Goal: Transaction & Acquisition: Purchase product/service

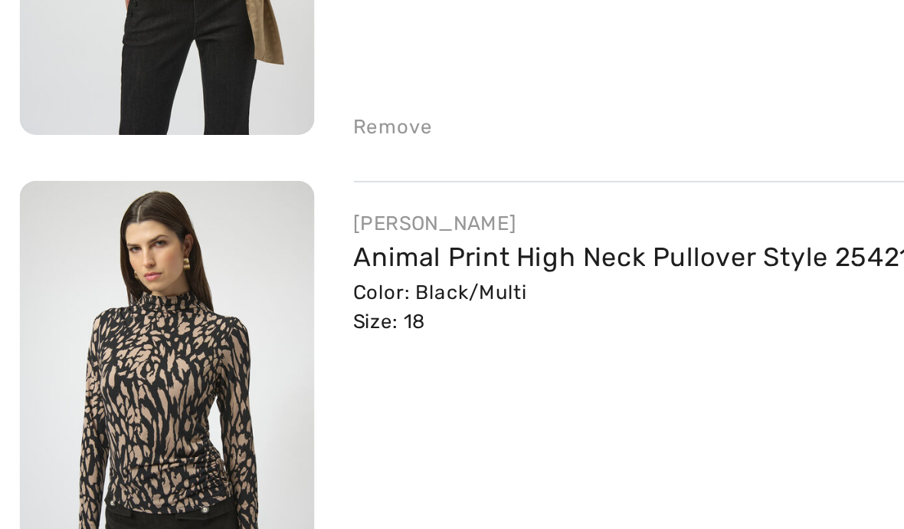
click at [296, 18] on link "Leopard V-Neck Wrap Top Style 254060" at bounding box center [284, 11] width 236 height 15
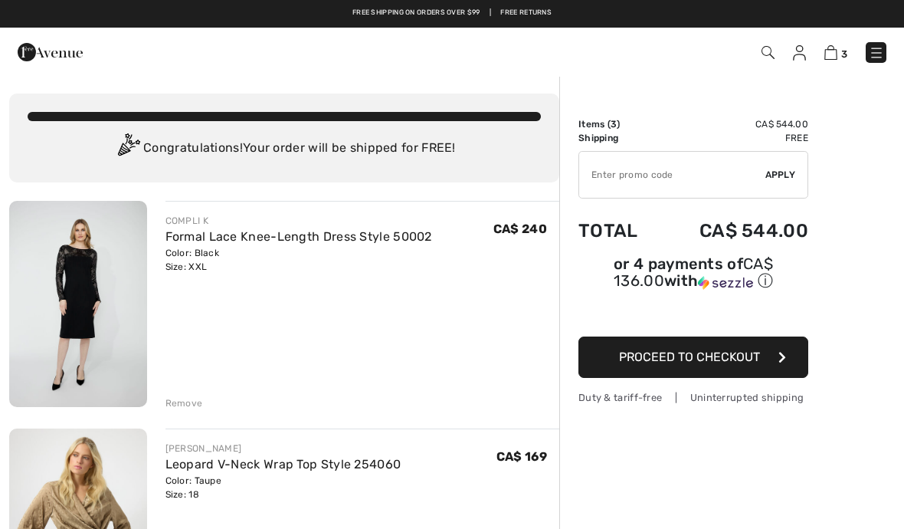
click at [34, 51] on img at bounding box center [50, 52] width 65 height 31
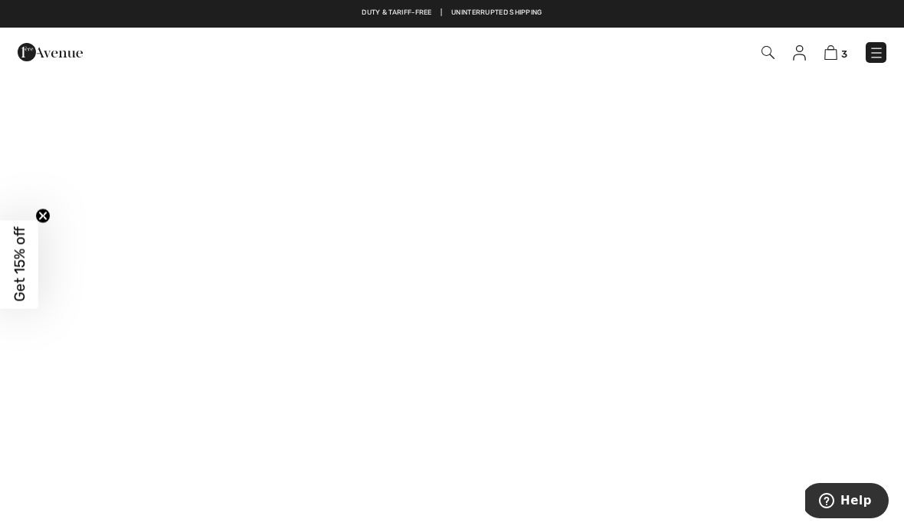
click at [865, 62] on span "3" at bounding box center [637, 52] width 497 height 21
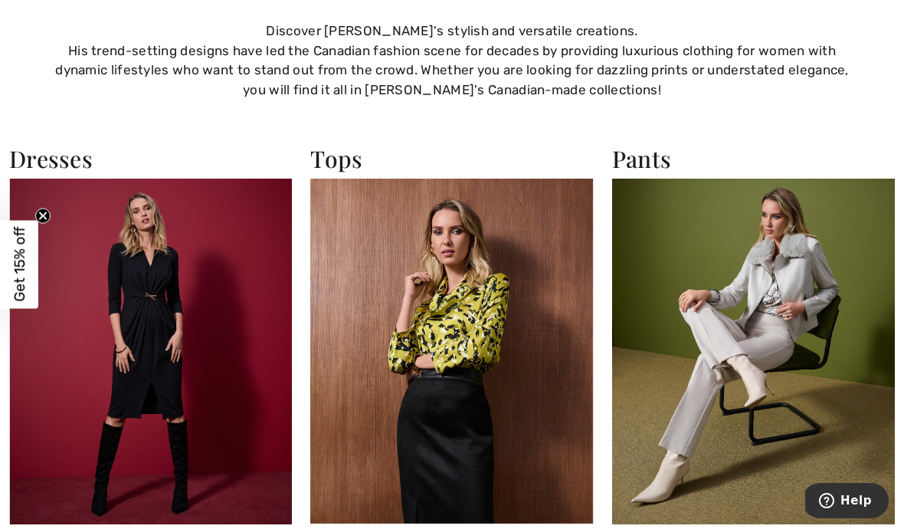
scroll to position [2018, 0]
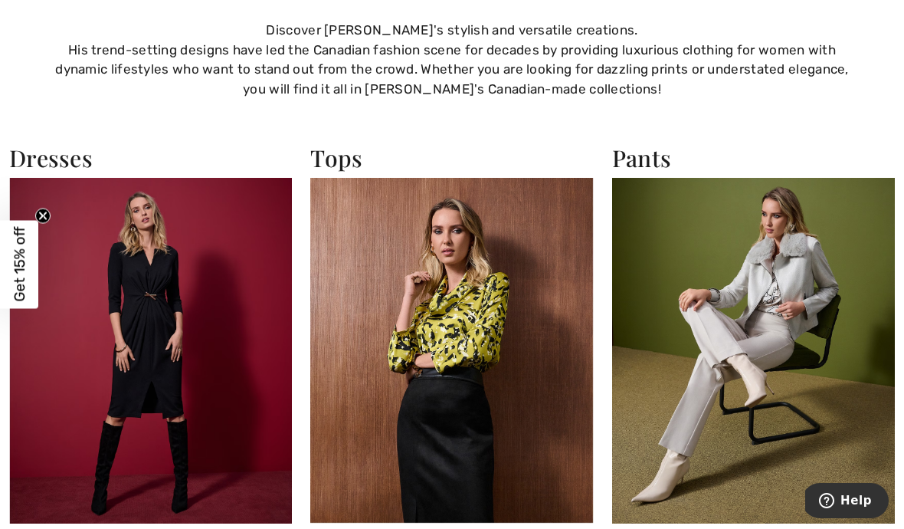
click at [536, 343] on img at bounding box center [451, 351] width 283 height 346
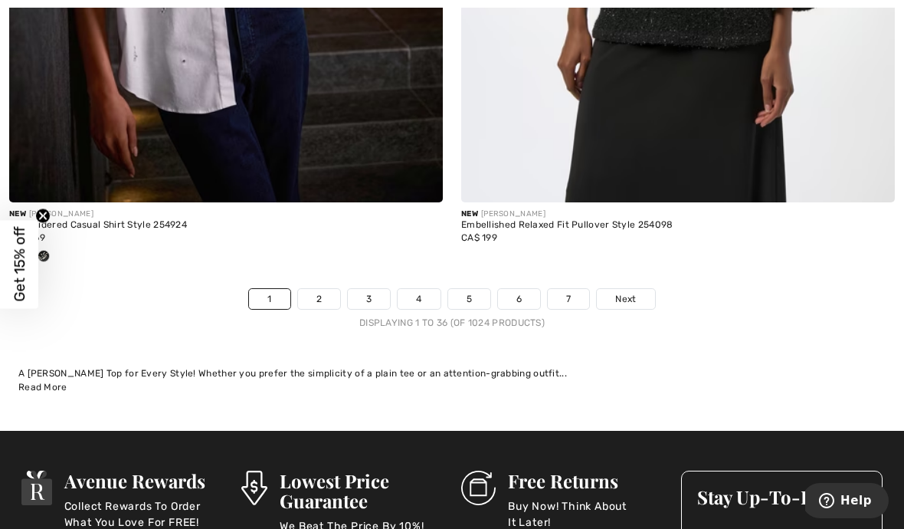
scroll to position [13372, 0]
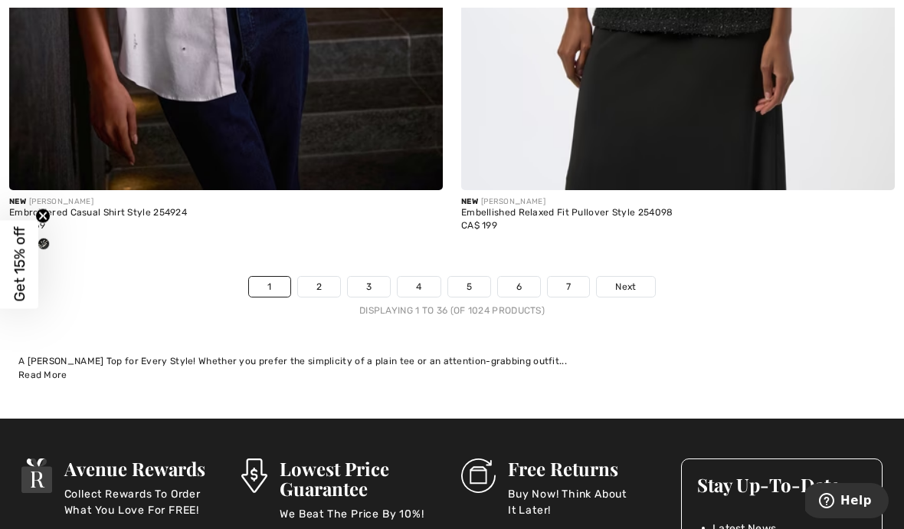
click at [430, 277] on link "4" at bounding box center [419, 287] width 42 height 20
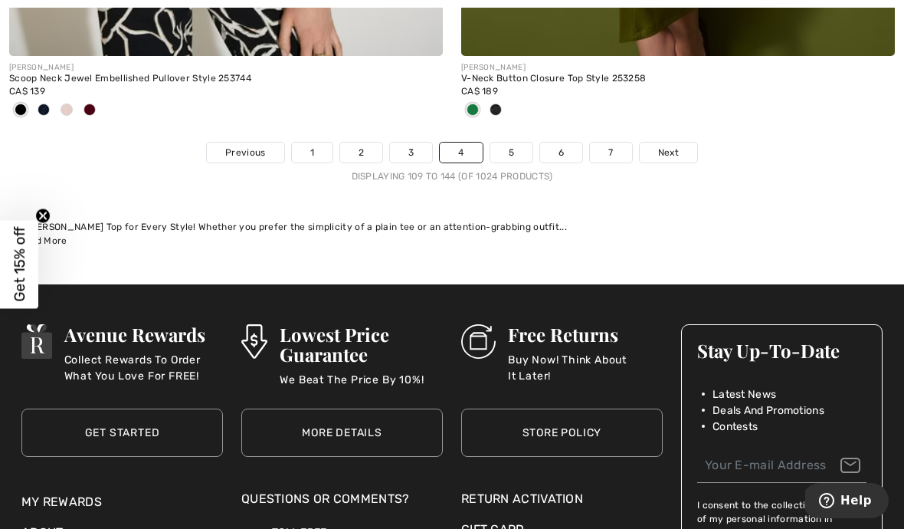
scroll to position [13431, 0]
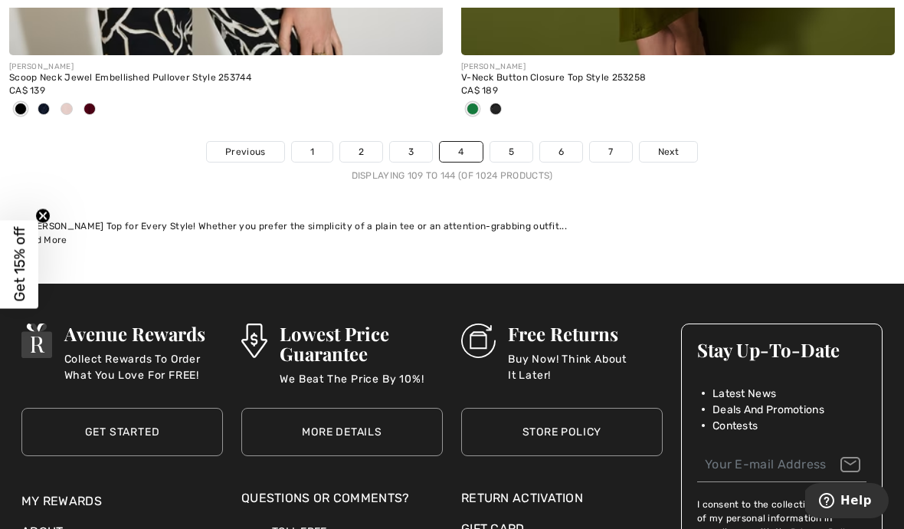
click at [514, 142] on link "5" at bounding box center [511, 152] width 42 height 20
click at [520, 142] on link "5" at bounding box center [511, 152] width 42 height 20
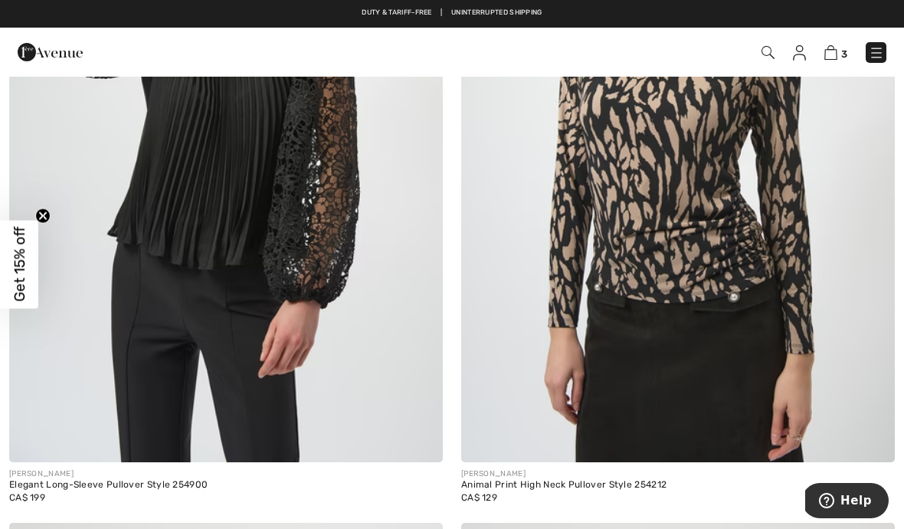
scroll to position [4731, 0]
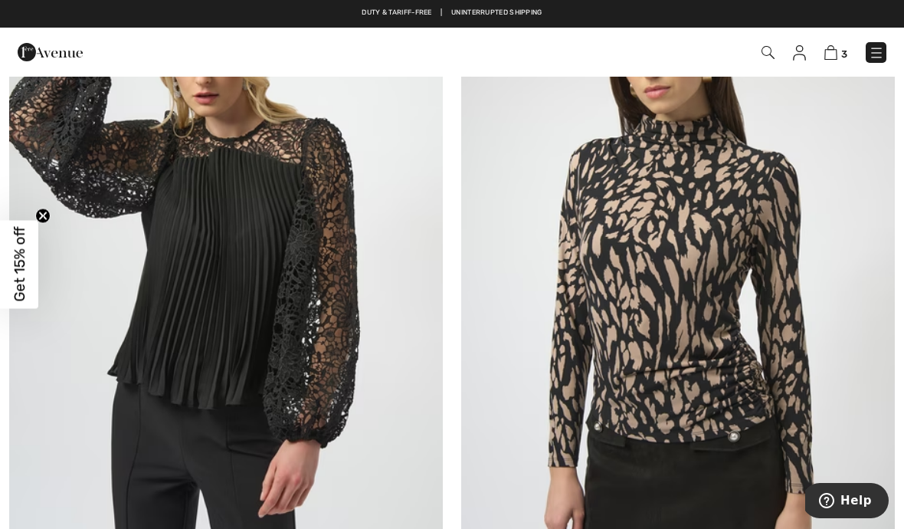
click at [779, 208] on img at bounding box center [678, 276] width 434 height 651
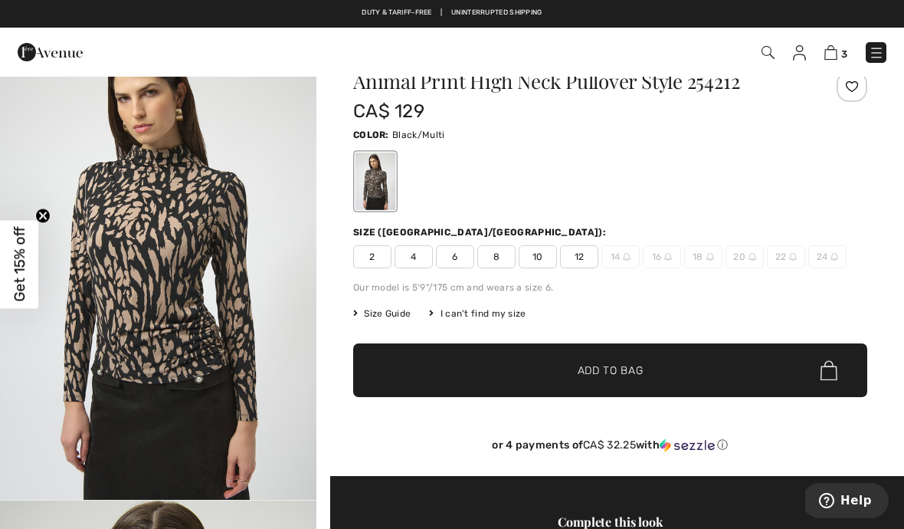
scroll to position [51, 0]
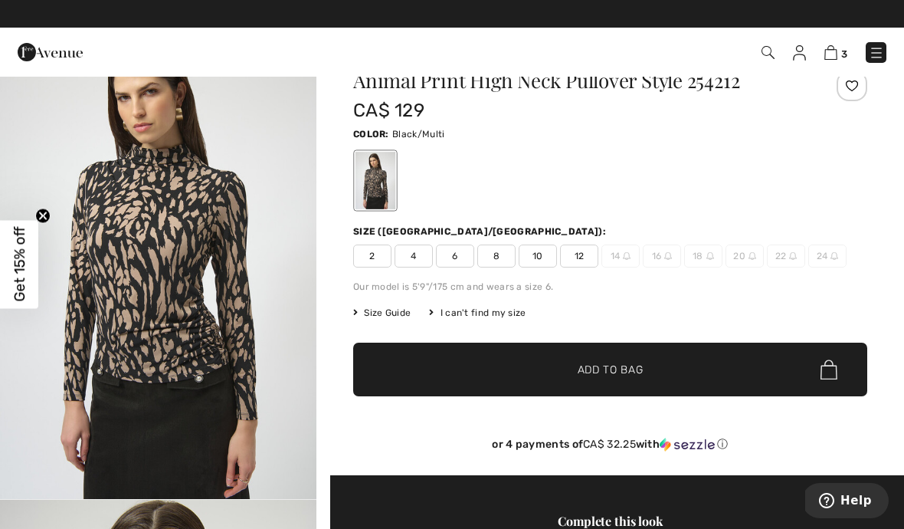
click at [151, 333] on img "1 / 5" at bounding box center [158, 262] width 316 height 474
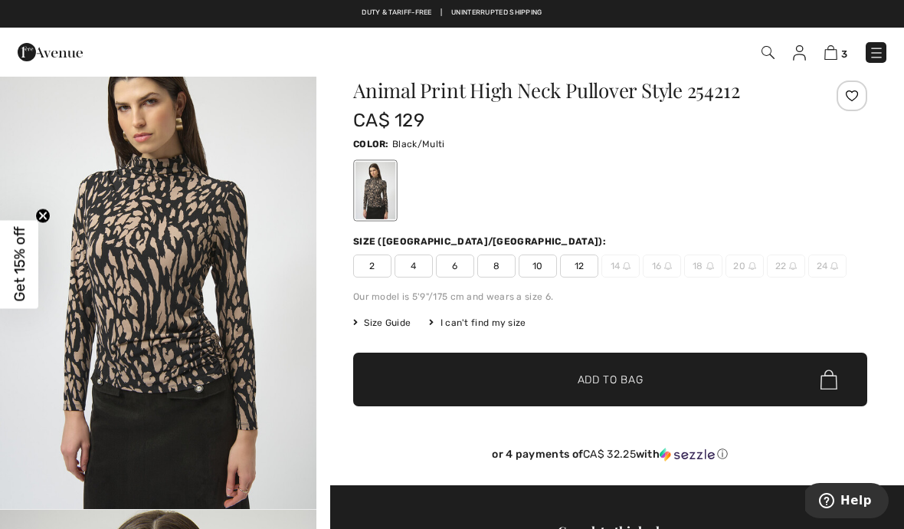
scroll to position [41, 0]
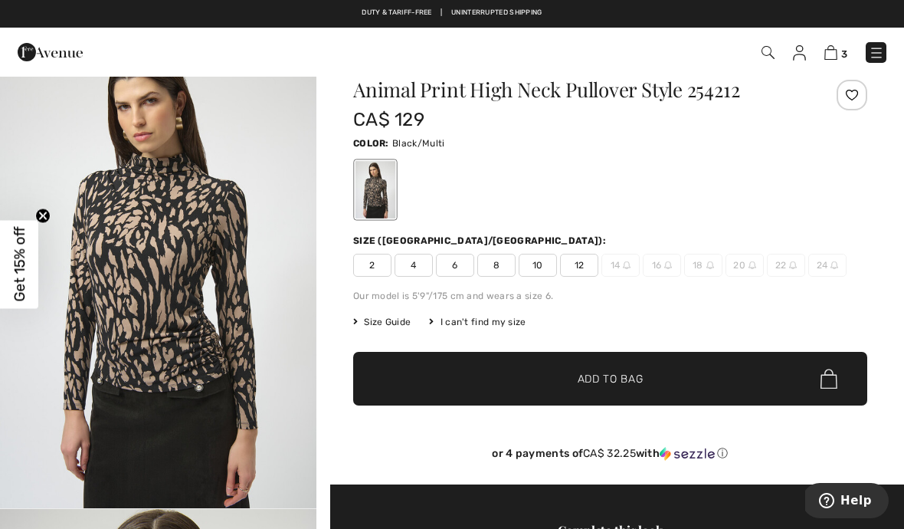
click at [711, 261] on img at bounding box center [711, 265] width 8 height 8
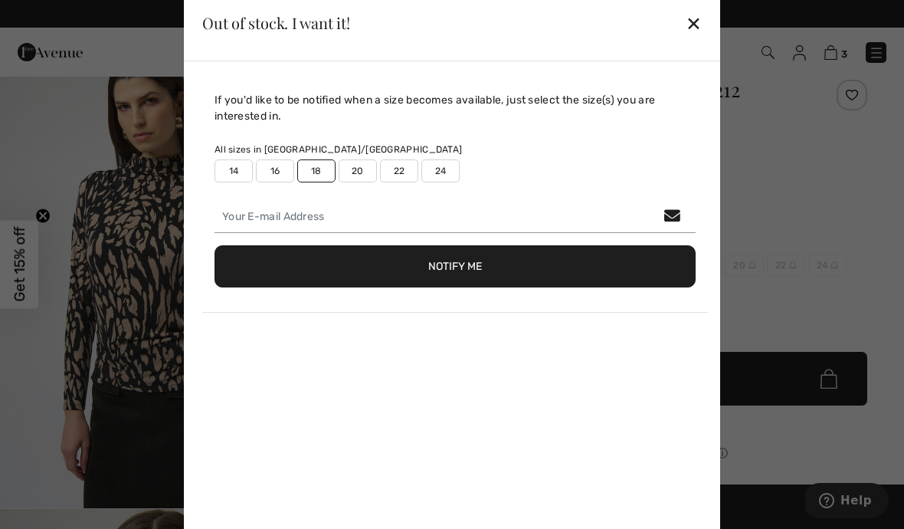
click at [613, 254] on button "Notify Me" at bounding box center [455, 266] width 481 height 42
click at [326, 315] on div "E-mail provided is invalid" at bounding box center [455, 308] width 481 height 16
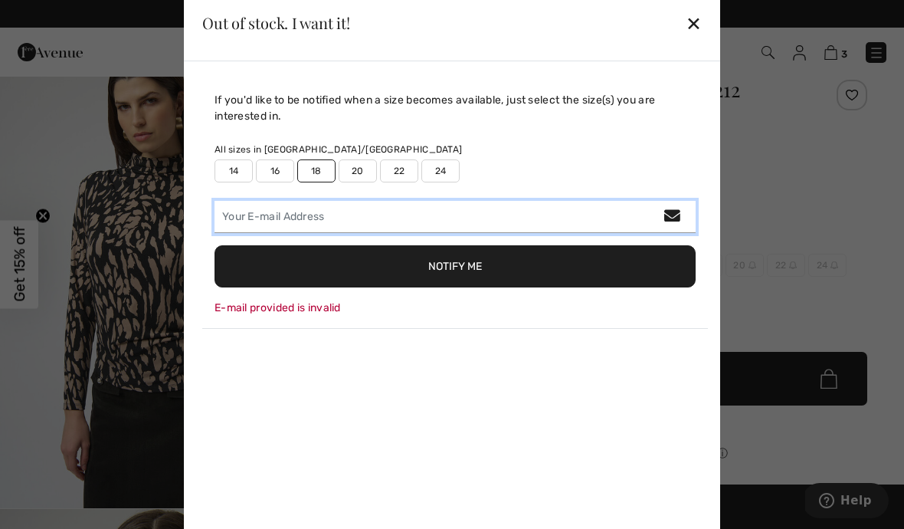
click at [684, 213] on input "email" at bounding box center [455, 217] width 481 height 32
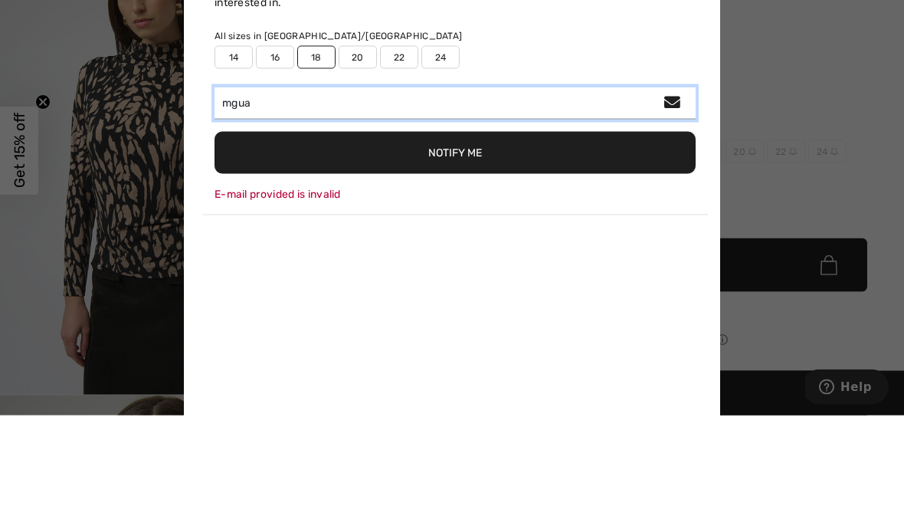
type input "mguay"
type input "[EMAIL_ADDRESS][DOMAIN_NAME]"
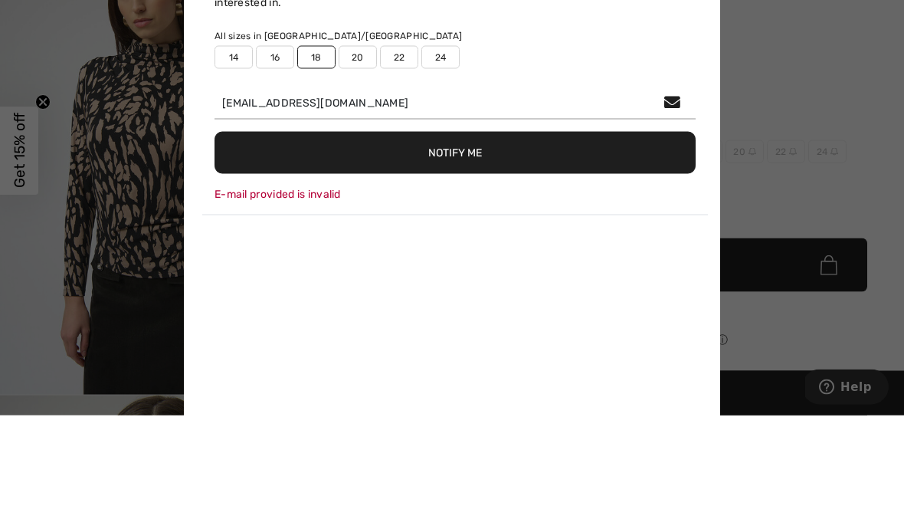
scroll to position [156, 0]
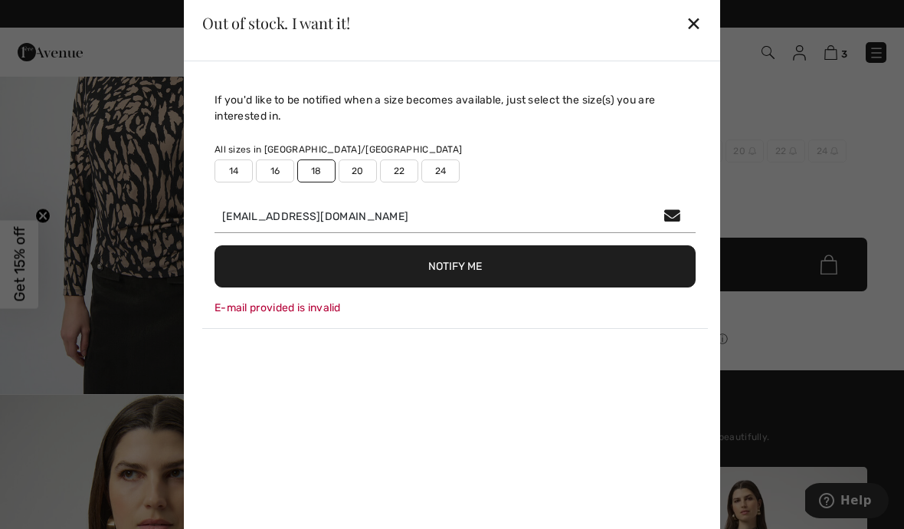
click at [513, 263] on button "Notify Me" at bounding box center [455, 266] width 481 height 42
click at [698, 15] on div "✕" at bounding box center [694, 23] width 16 height 32
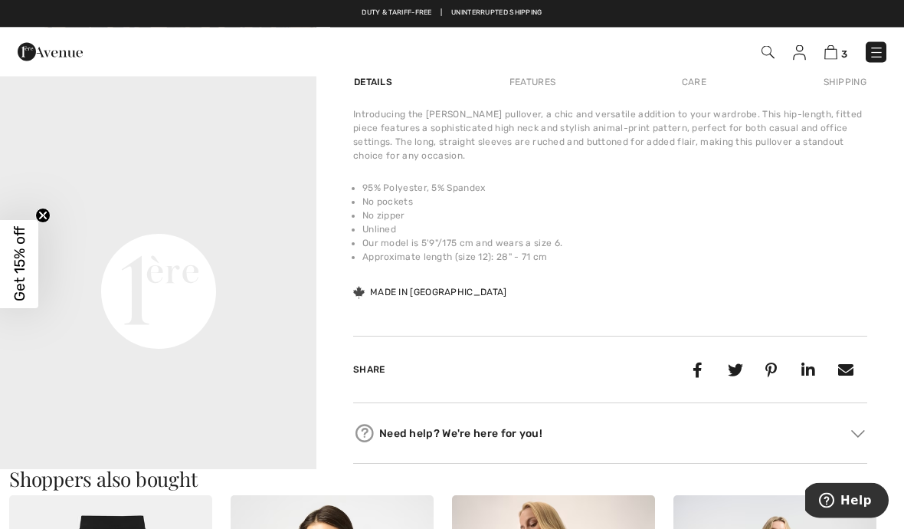
scroll to position [971, 0]
